Goal: Browse casually

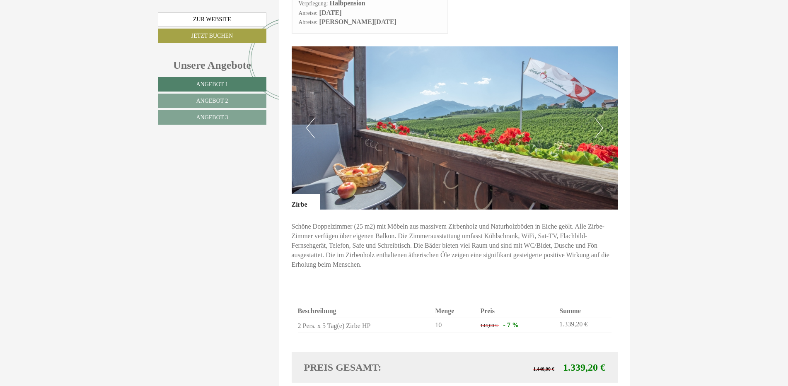
scroll to position [539, 0]
click at [599, 117] on button "Next" at bounding box center [599, 127] width 9 height 21
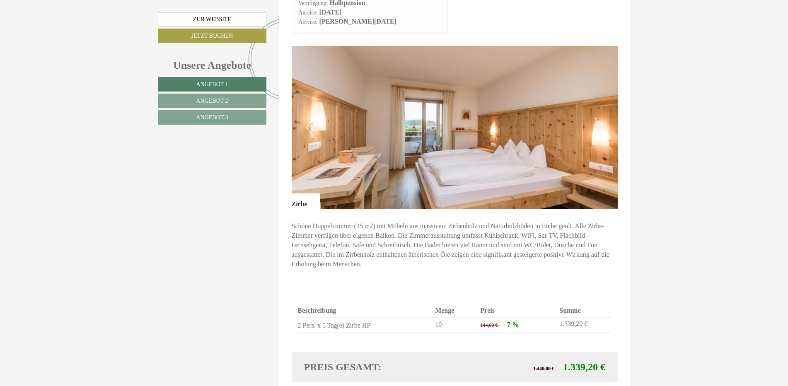
click at [601, 117] on button "Next" at bounding box center [599, 127] width 9 height 21
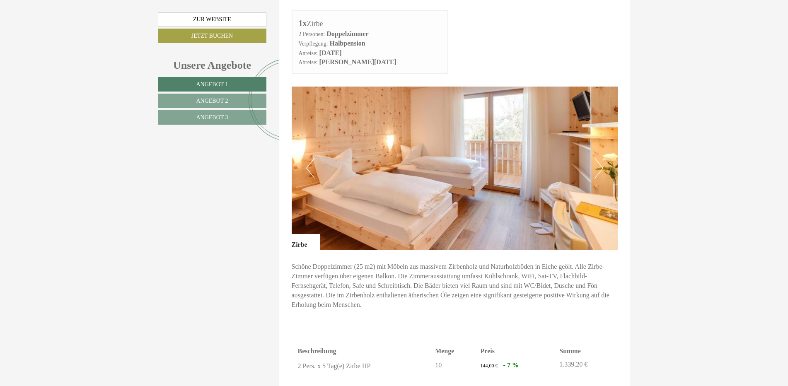
scroll to position [497, 0]
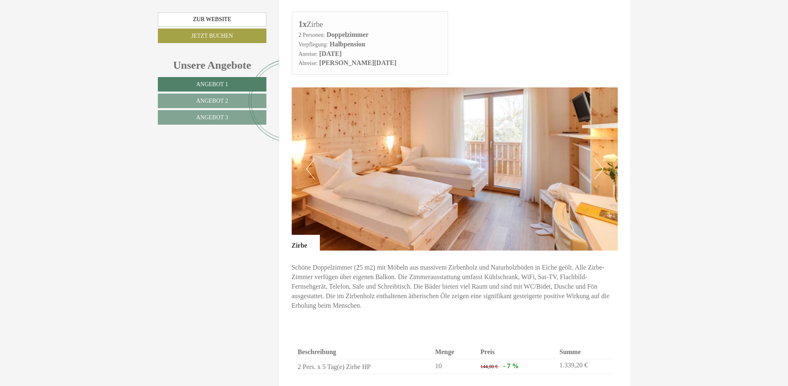
click at [598, 159] on button "Next" at bounding box center [599, 169] width 9 height 21
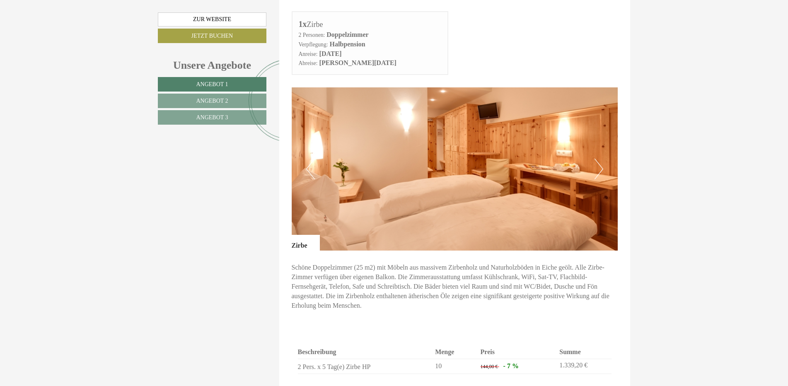
click at [600, 159] on button "Next" at bounding box center [599, 169] width 9 height 21
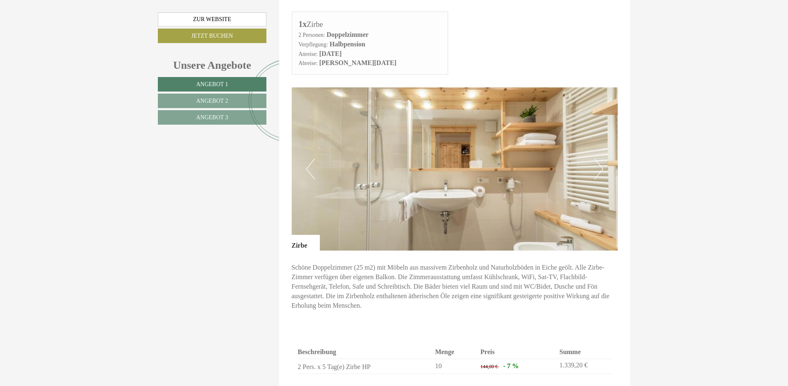
click at [600, 159] on button "Next" at bounding box center [599, 169] width 9 height 21
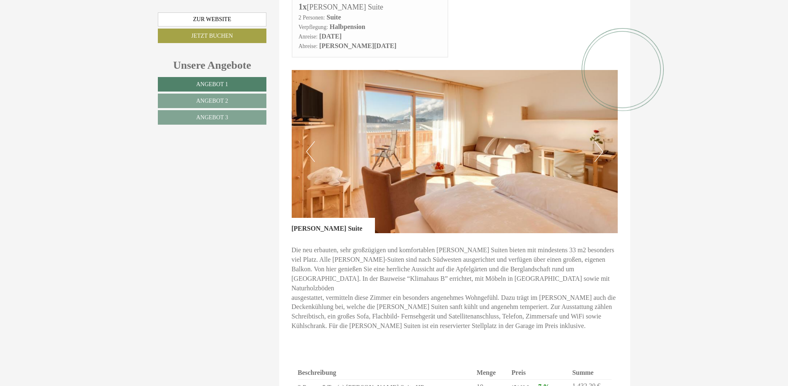
scroll to position [1036, 0]
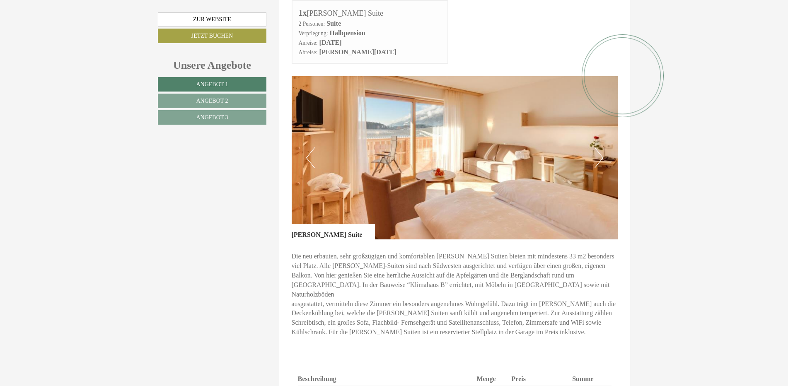
click at [603, 148] on button "Next" at bounding box center [599, 158] width 9 height 21
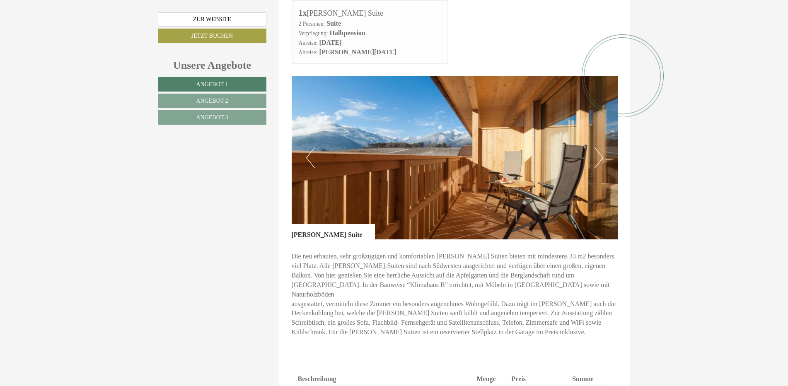
click at [600, 148] on button "Next" at bounding box center [599, 158] width 9 height 21
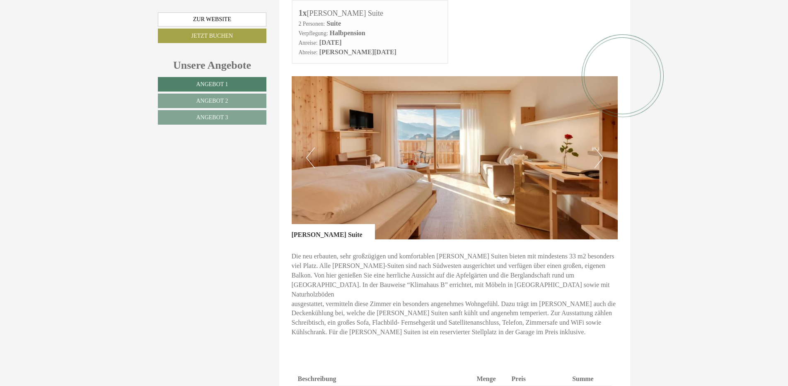
click at [600, 148] on button "Next" at bounding box center [599, 158] width 9 height 21
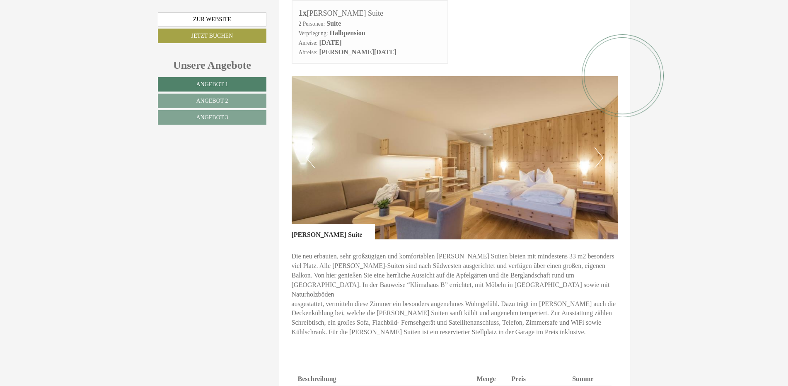
click at [600, 148] on button "Next" at bounding box center [599, 158] width 9 height 21
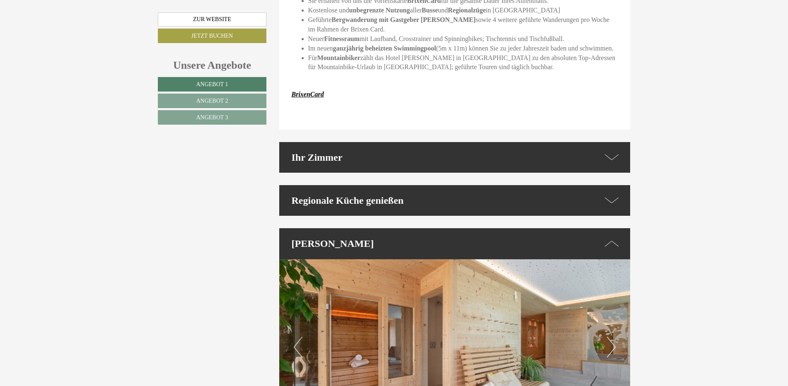
scroll to position [2114, 0]
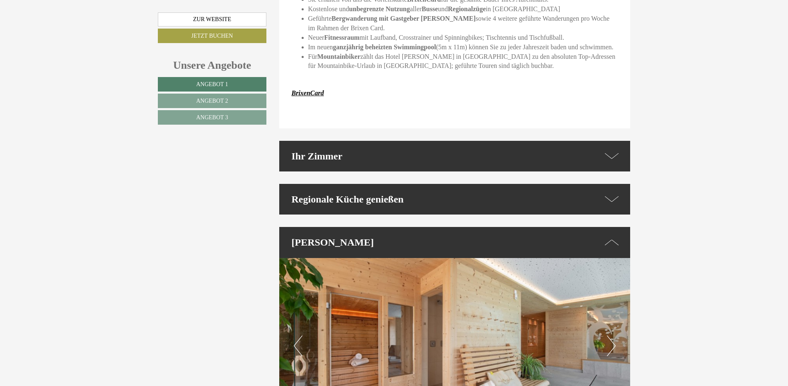
click at [611, 150] on icon at bounding box center [612, 156] width 14 height 12
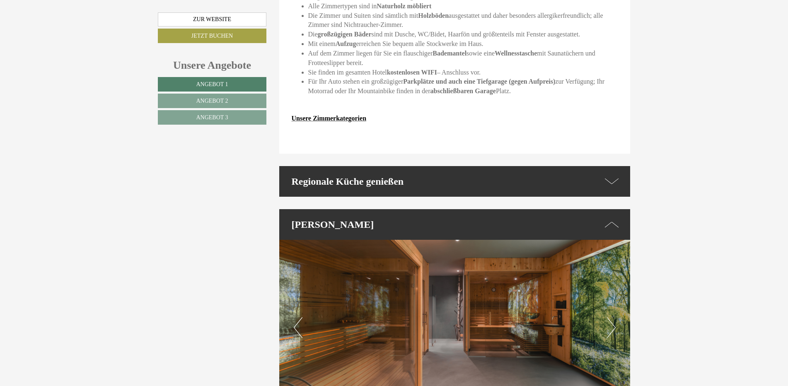
scroll to position [2363, 0]
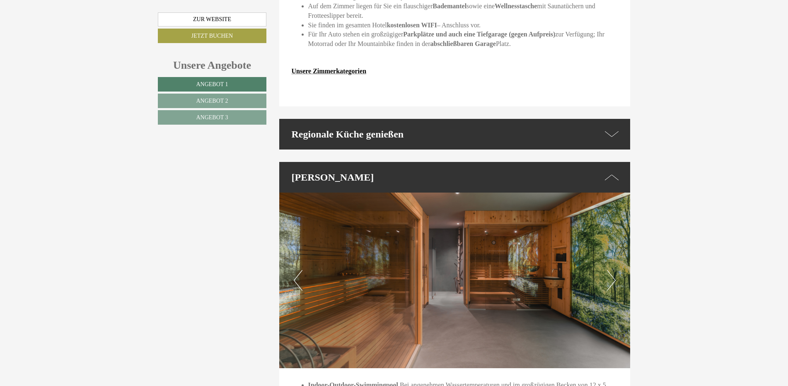
click at [609, 128] on icon at bounding box center [612, 134] width 14 height 12
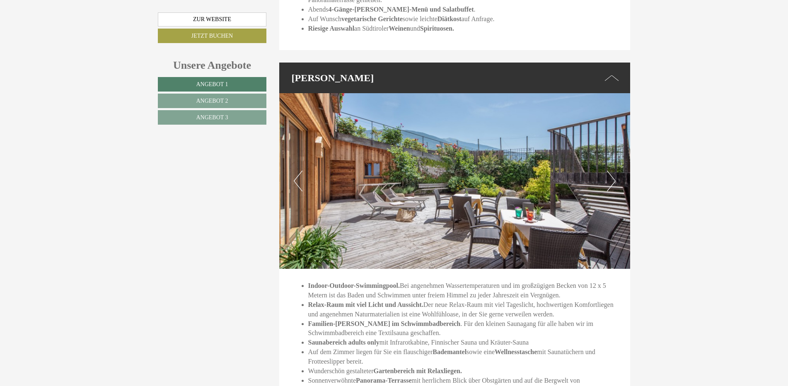
scroll to position [2736, 0]
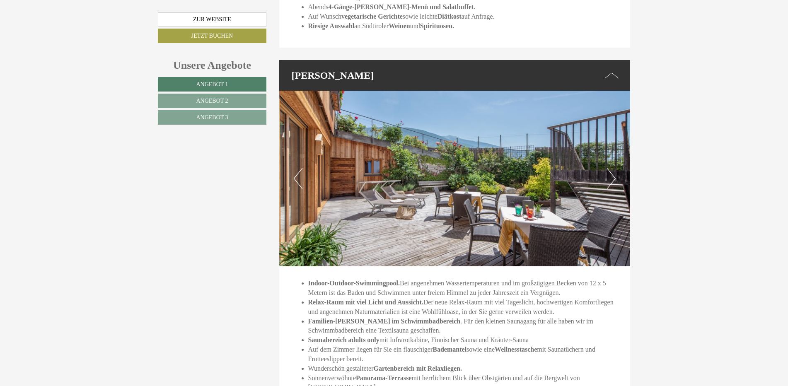
click at [609, 168] on button "Next" at bounding box center [611, 178] width 9 height 21
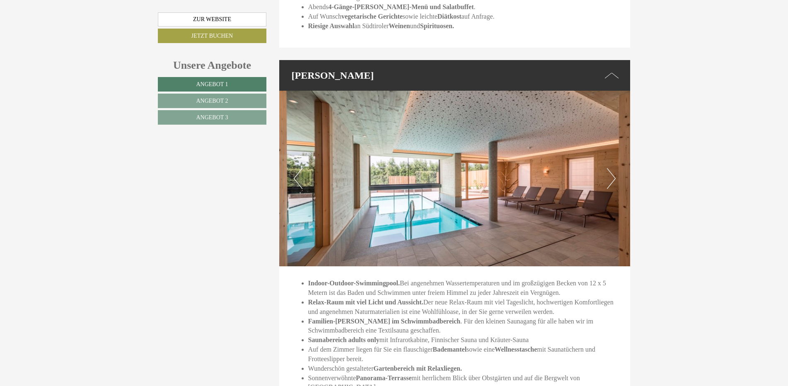
click at [607, 156] on img at bounding box center [455, 179] width 352 height 176
click at [614, 168] on button "Next" at bounding box center [611, 178] width 9 height 21
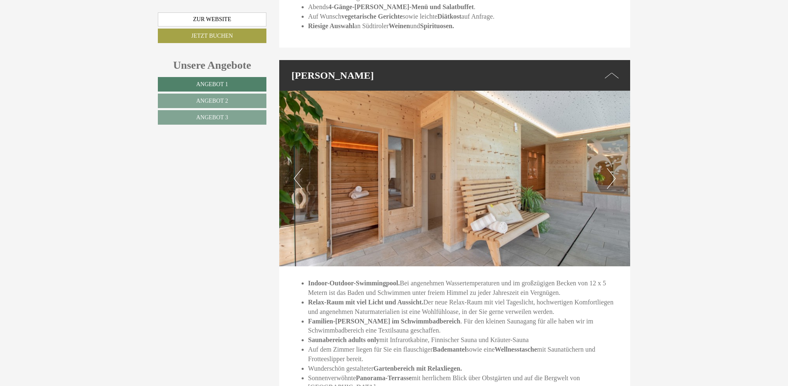
click at [610, 168] on button "Next" at bounding box center [611, 178] width 9 height 21
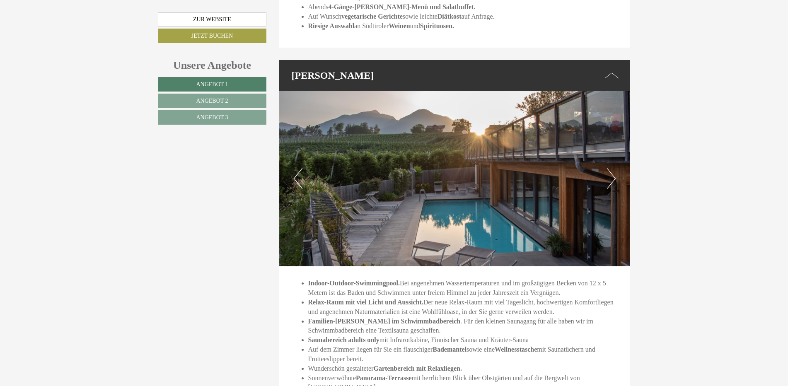
click at [610, 168] on button "Next" at bounding box center [611, 178] width 9 height 21
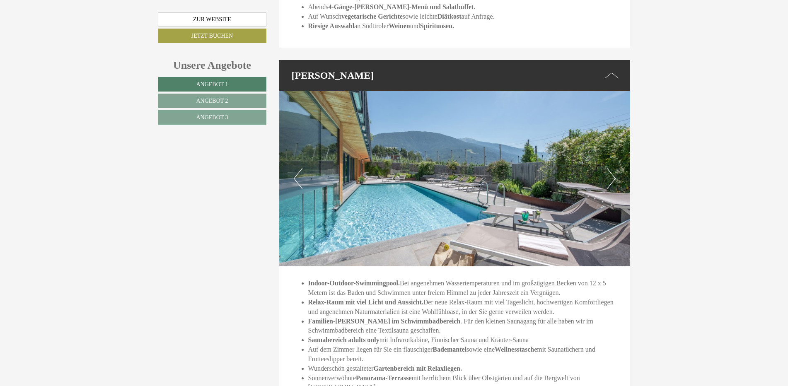
click at [610, 168] on button "Next" at bounding box center [611, 178] width 9 height 21
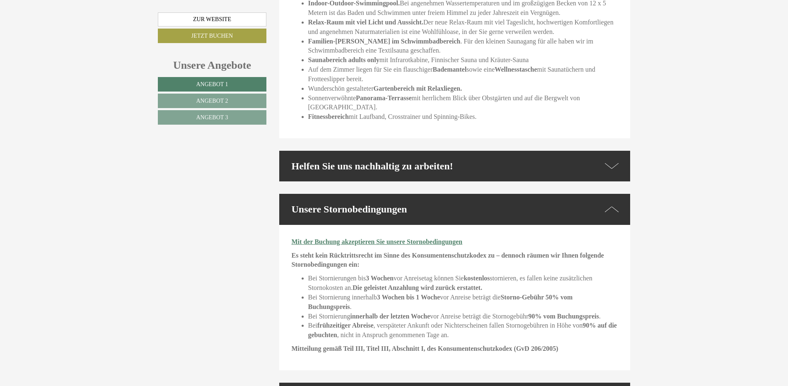
scroll to position [3026, 0]
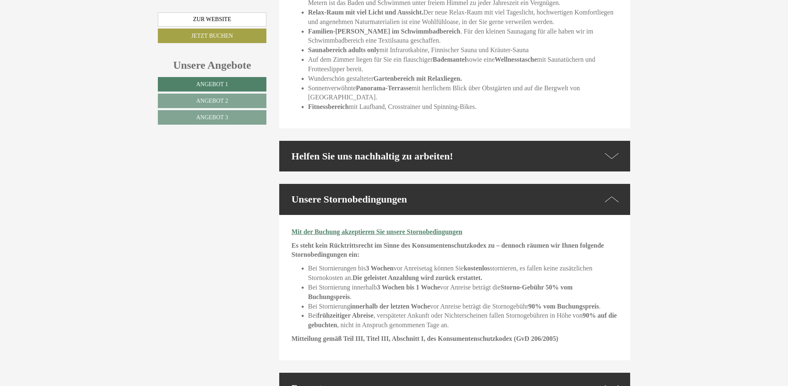
click at [614, 150] on icon at bounding box center [612, 156] width 14 height 12
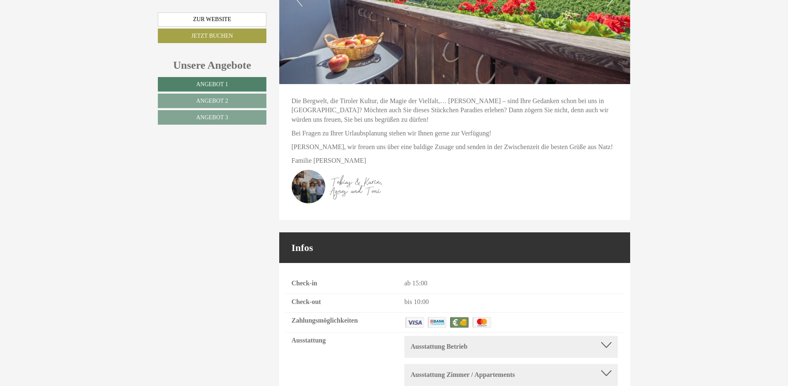
scroll to position [3627, 0]
